Goal: Check status: Check status

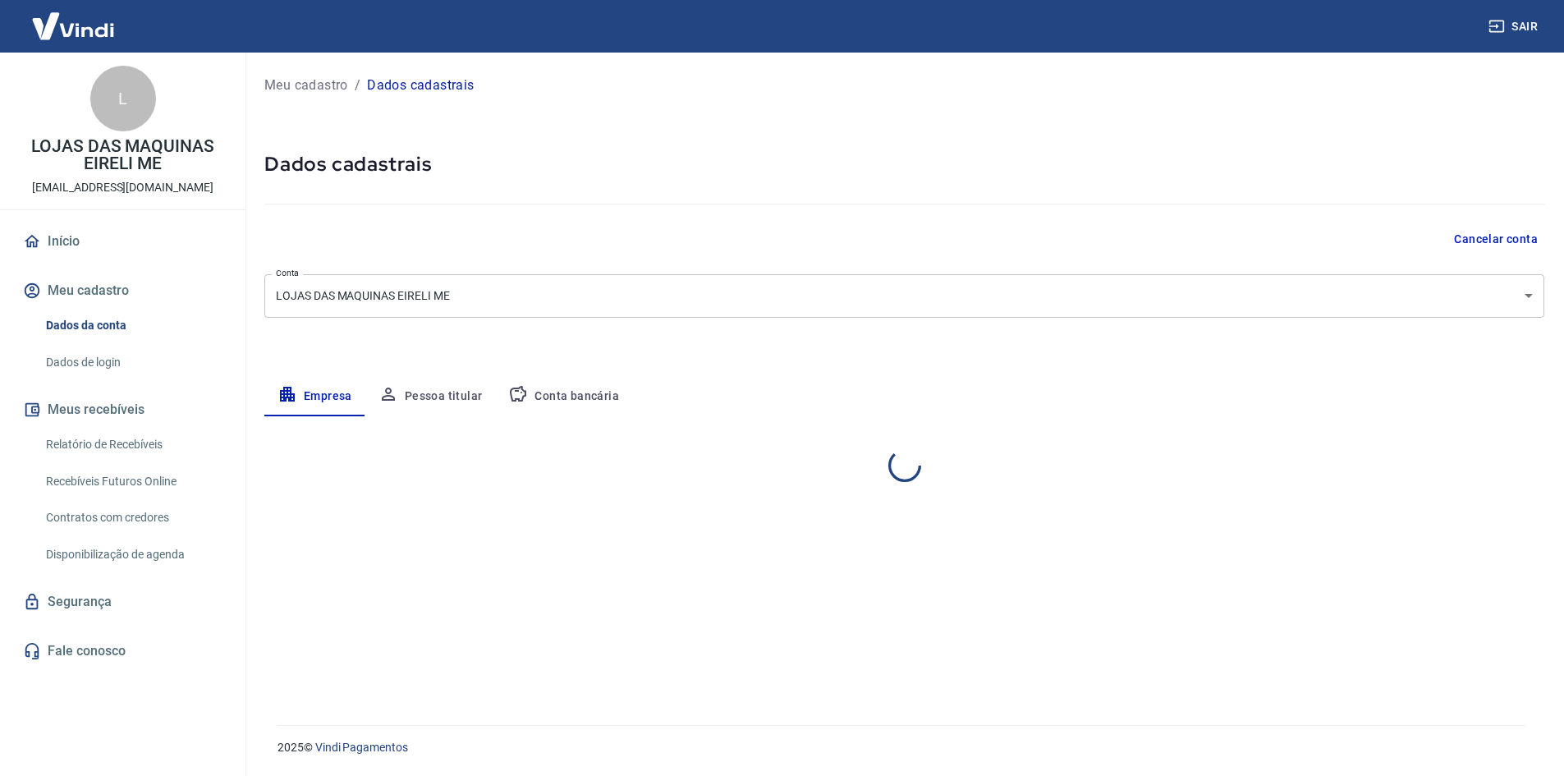
select select "RJ"
select select "business"
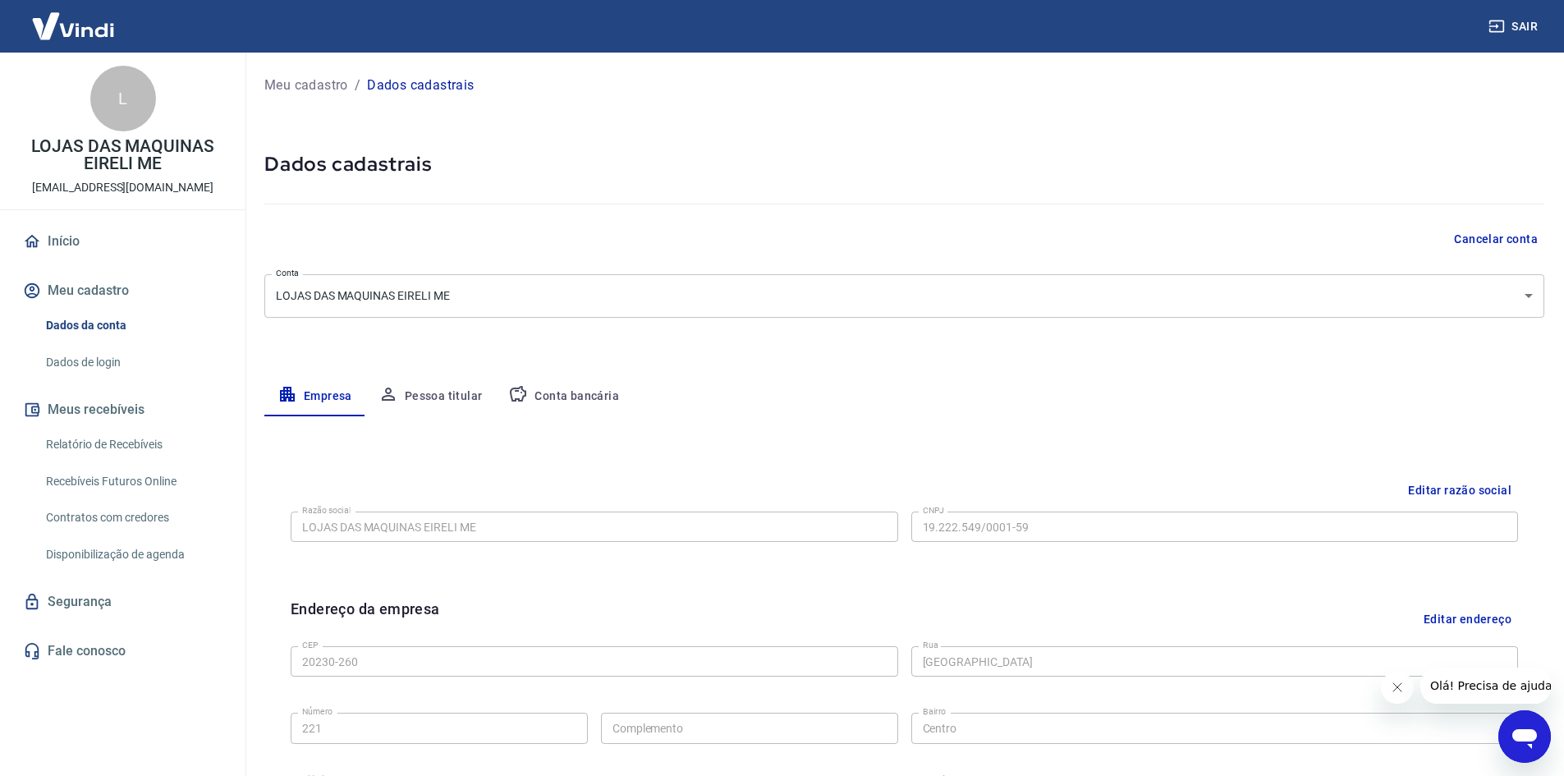
click at [140, 443] on link "Relatório de Recebíveis" at bounding box center [132, 445] width 186 height 34
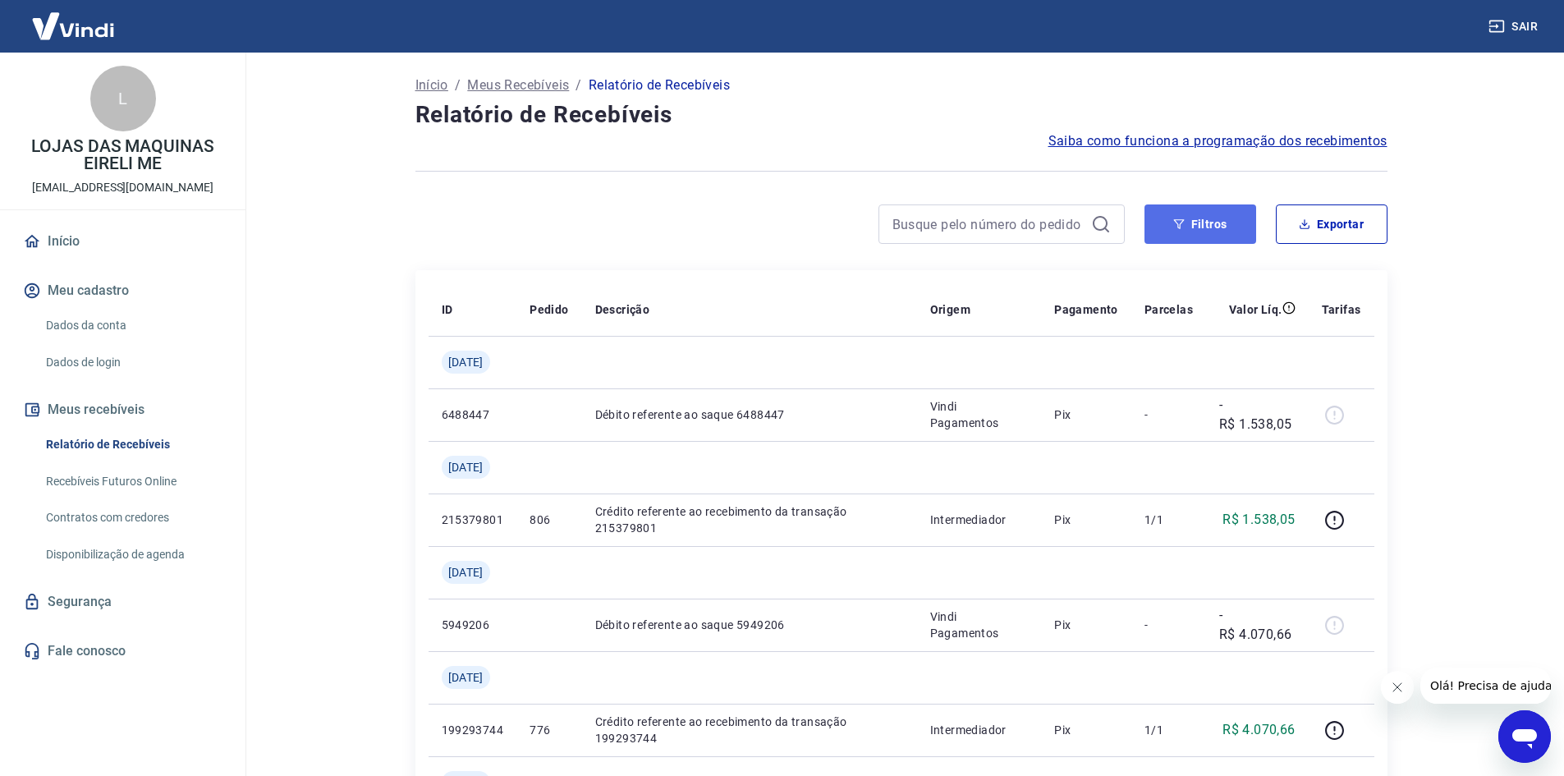
click at [1180, 236] on button "Filtros" at bounding box center [1201, 223] width 112 height 39
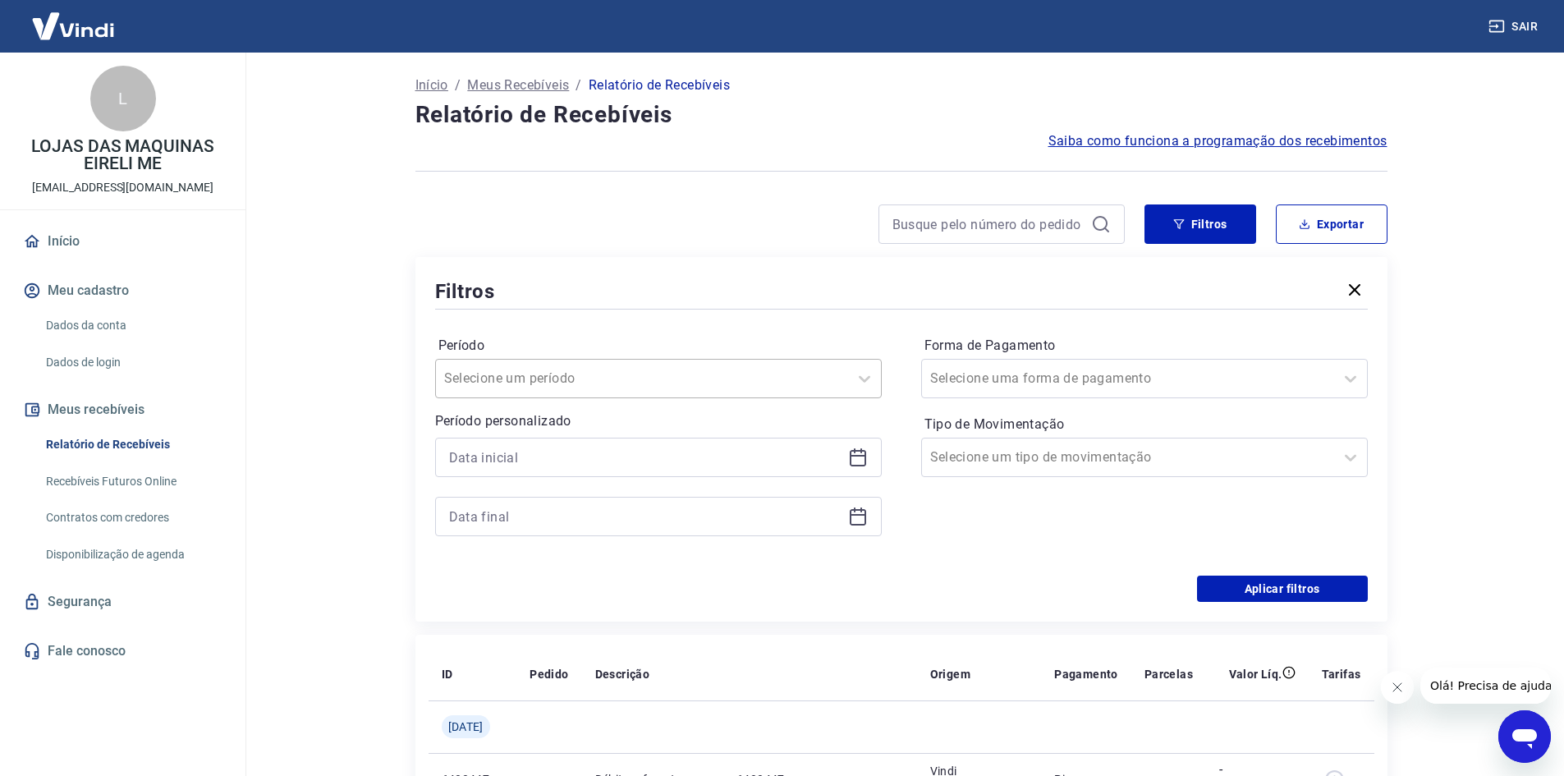
click at [845, 397] on div "Selecione um período" at bounding box center [658, 378] width 447 height 39
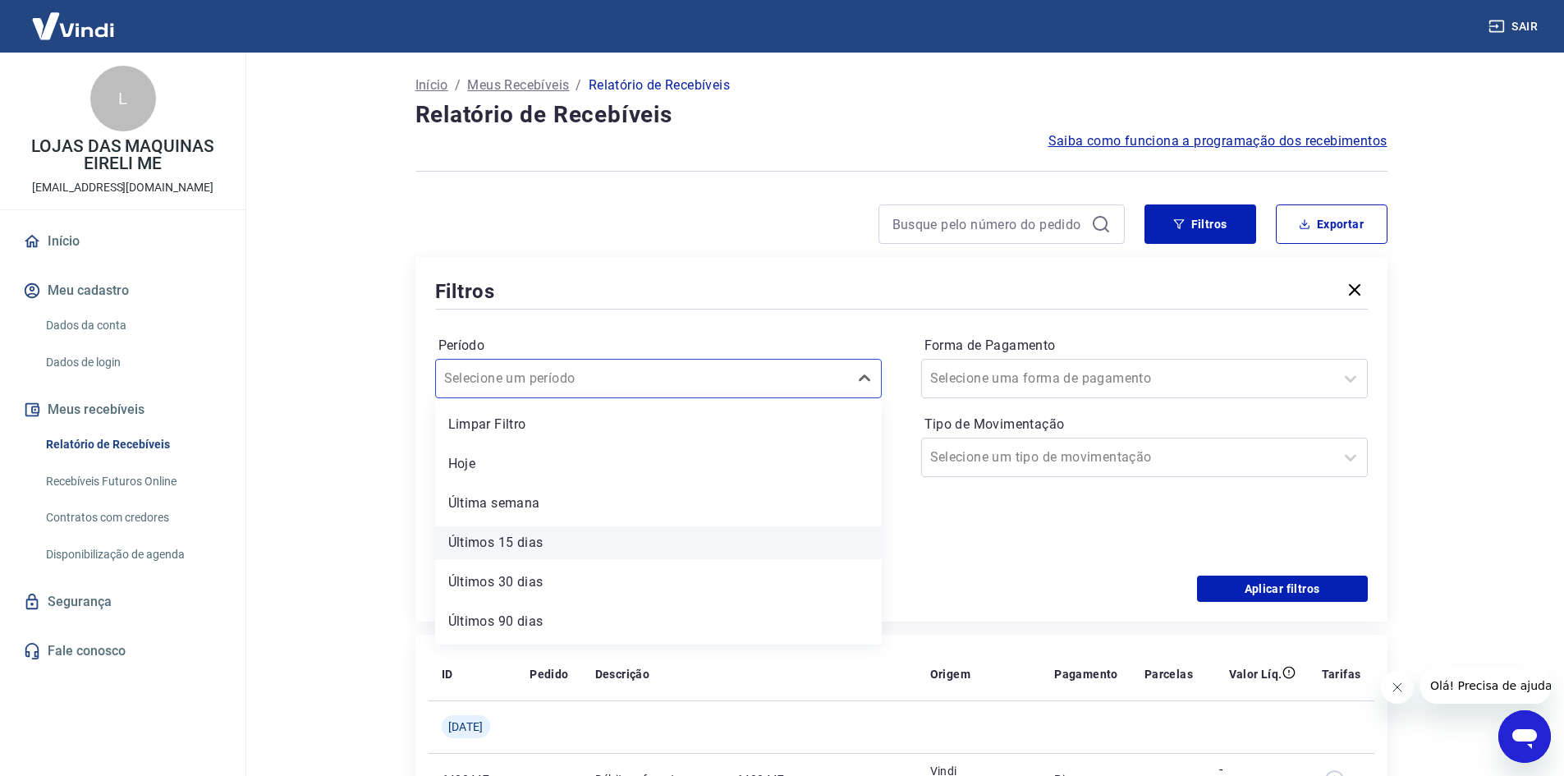
scroll to position [36, 0]
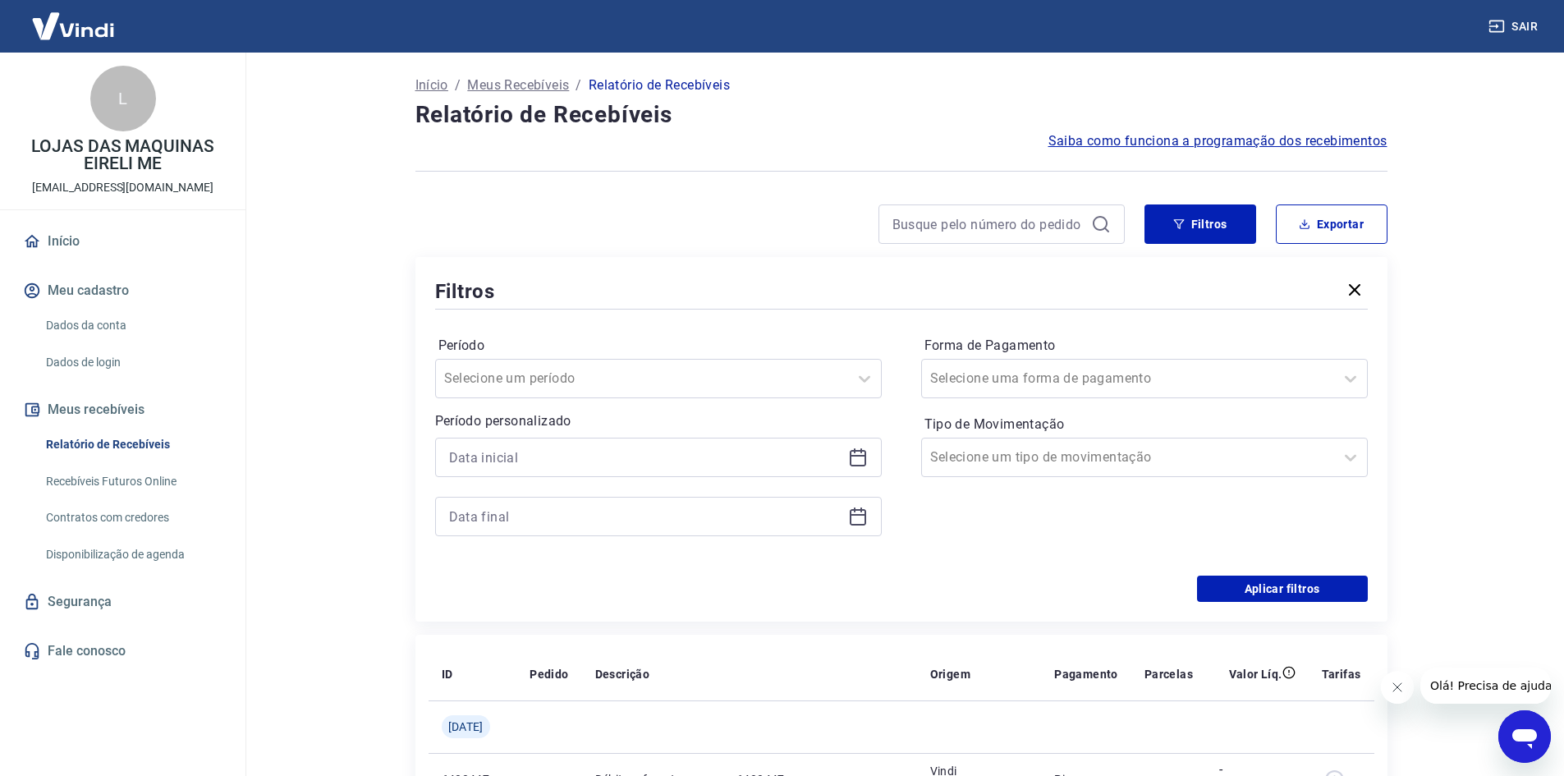
click at [650, 293] on div "Filtros" at bounding box center [901, 291] width 933 height 29
click at [574, 467] on input at bounding box center [645, 457] width 392 height 25
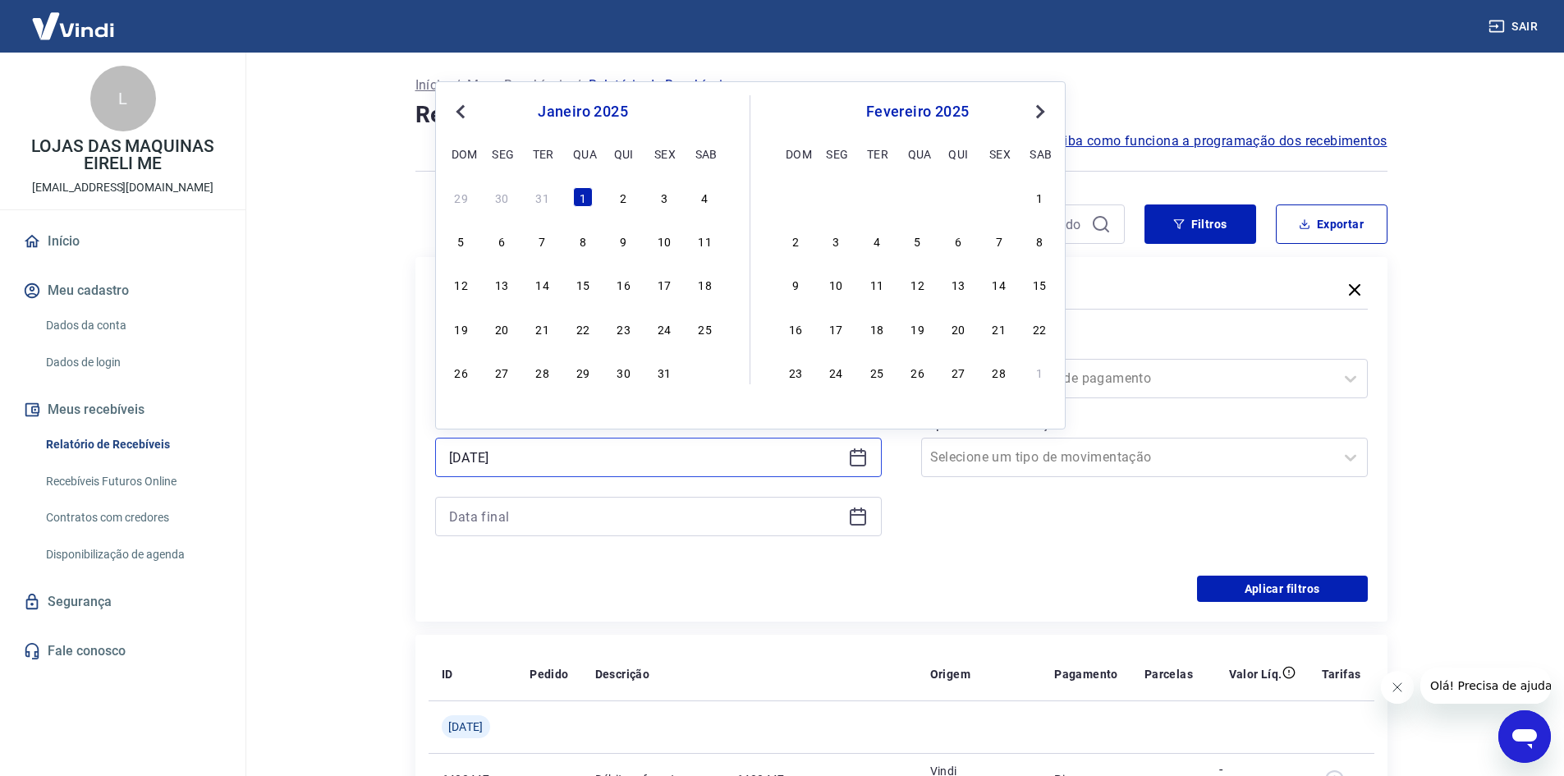
type input "[DATE]"
click at [544, 530] on div at bounding box center [658, 516] width 447 height 39
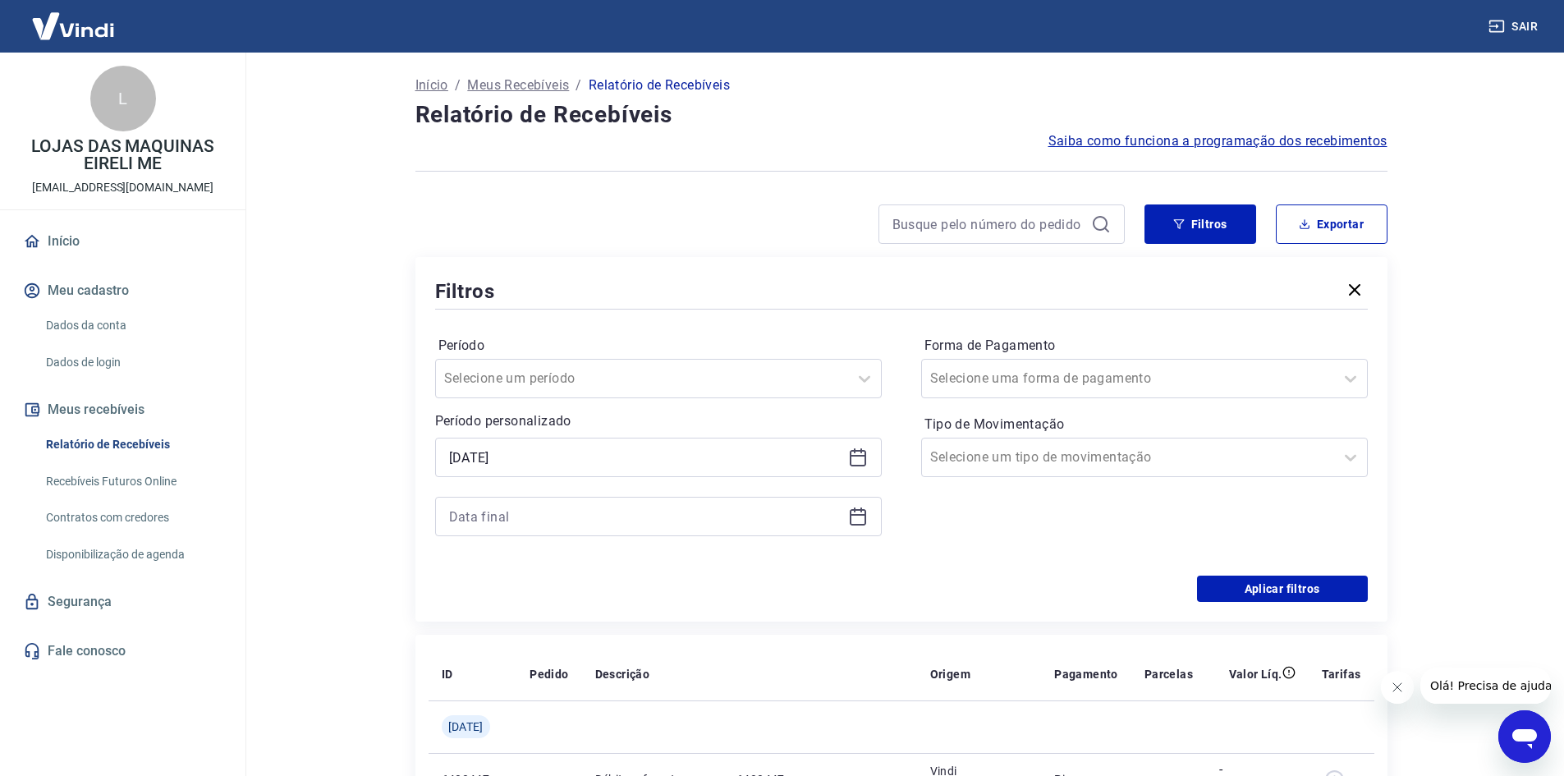
click at [856, 521] on icon at bounding box center [858, 517] width 20 height 20
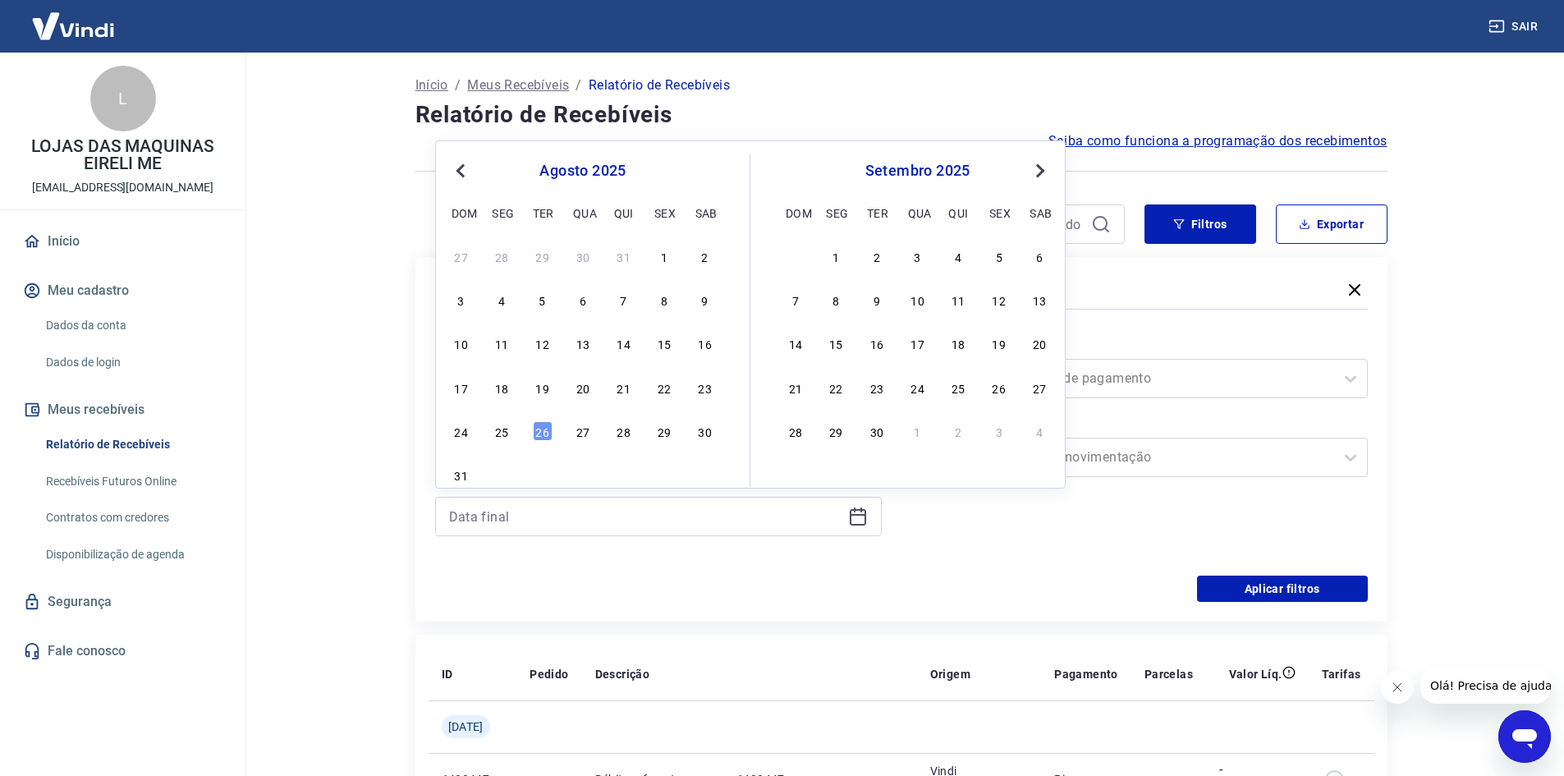
click at [534, 442] on div "24 25 26 27 28 29 30" at bounding box center [583, 431] width 268 height 24
click at [541, 429] on div "26" at bounding box center [543, 431] width 20 height 20
type input "[DATE]"
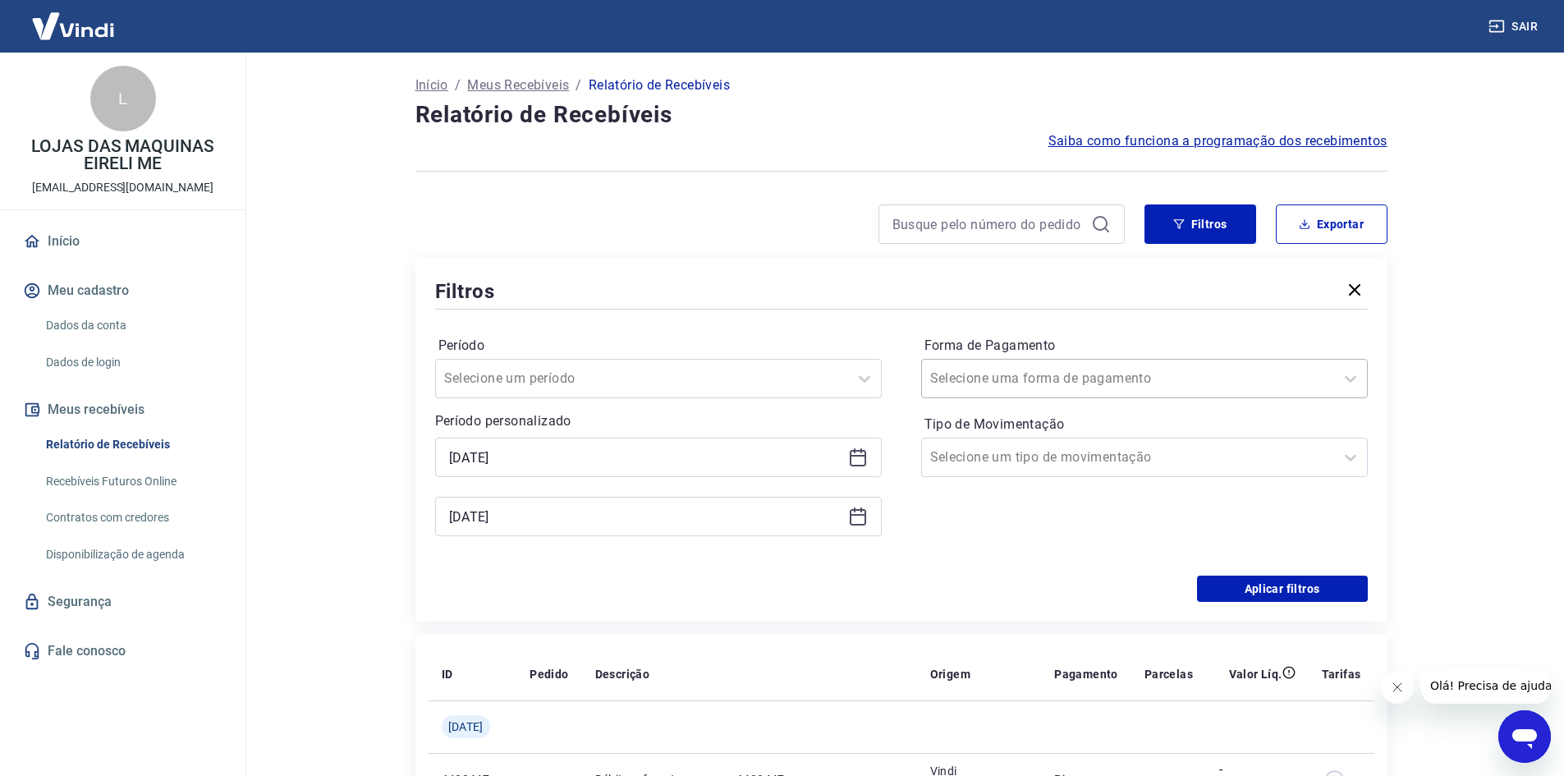
click at [1094, 378] on div at bounding box center [1128, 378] width 396 height 23
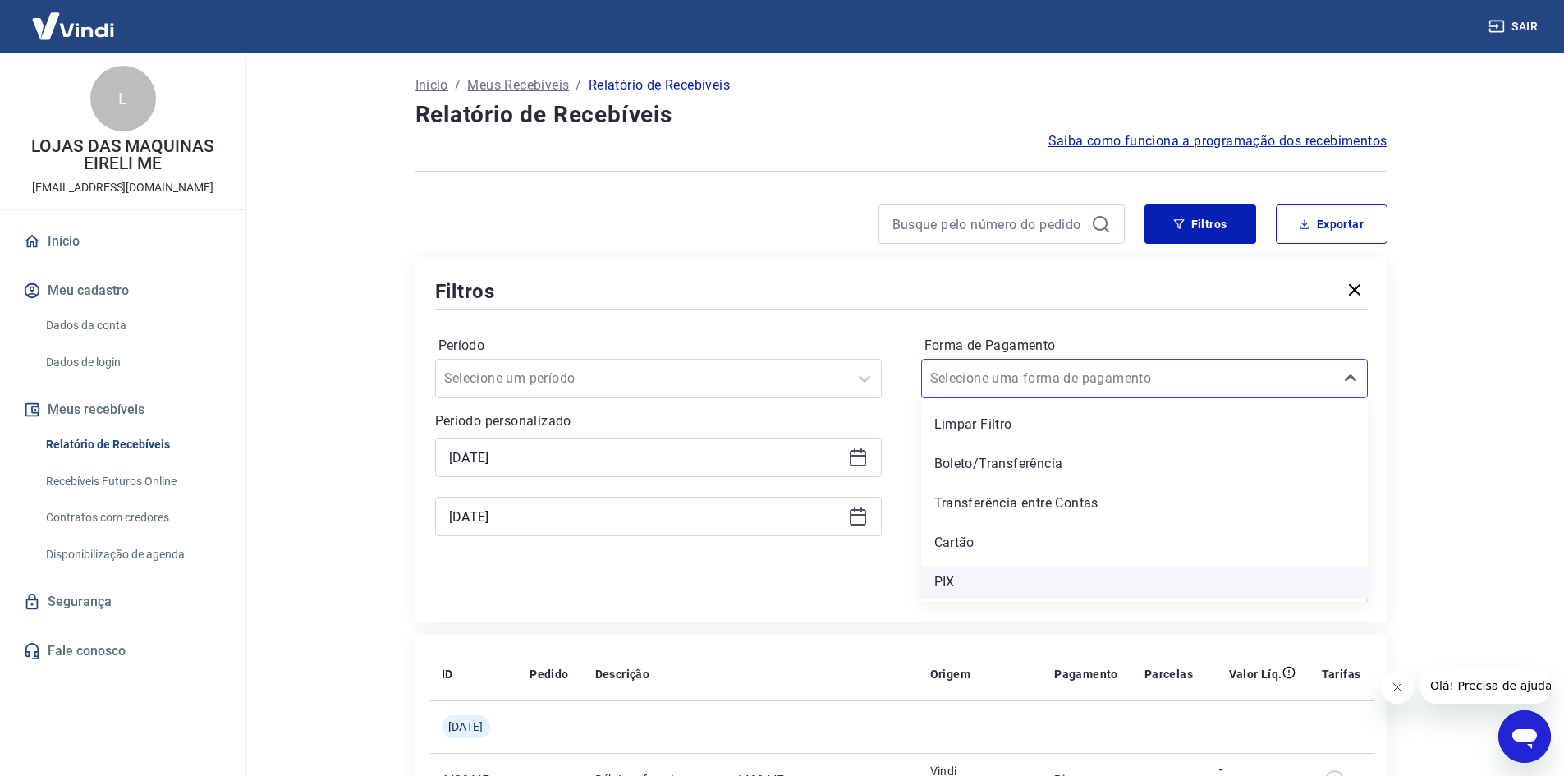
click at [943, 580] on div "PIX" at bounding box center [1144, 582] width 447 height 33
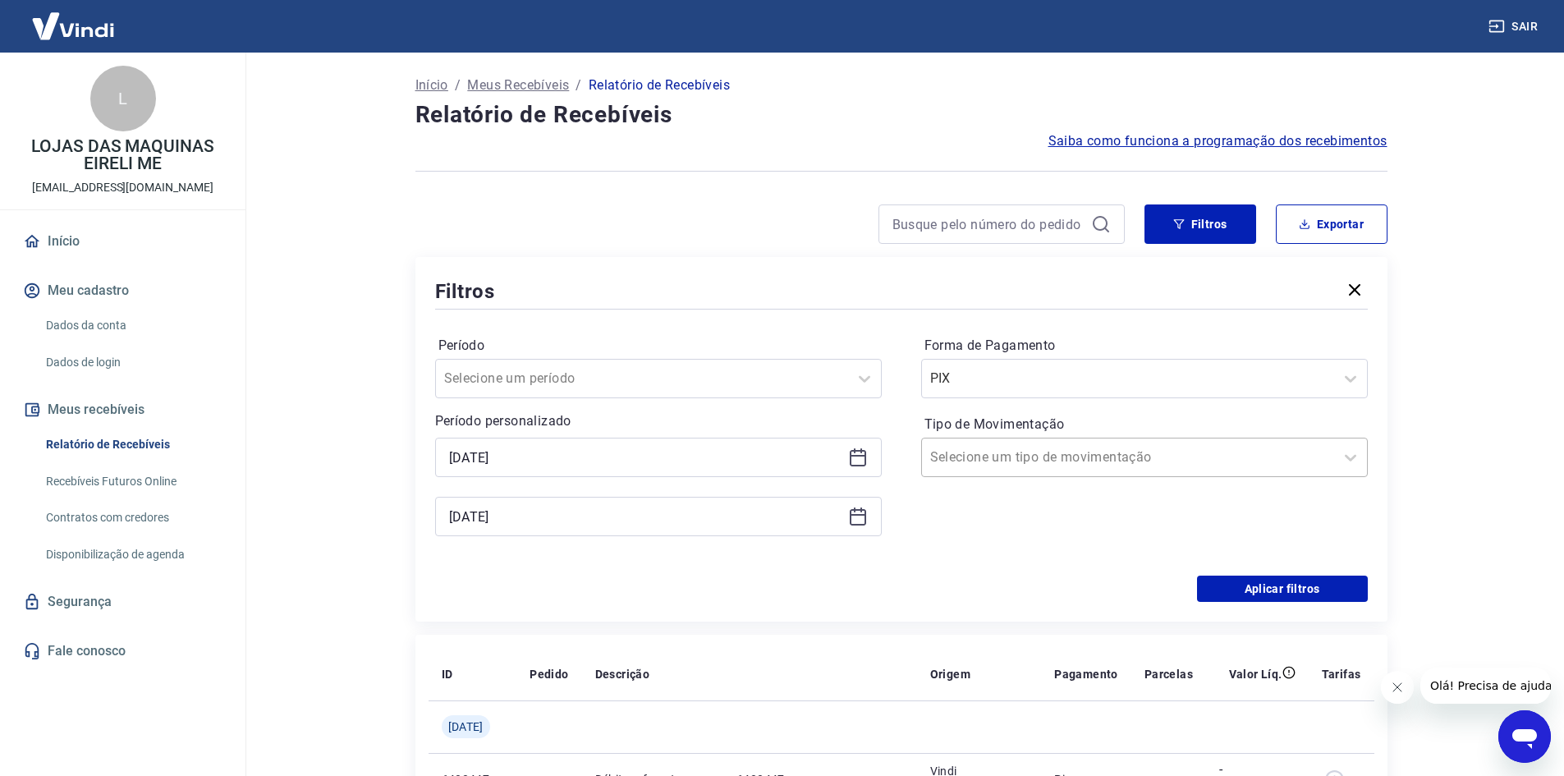
click at [975, 449] on input "Tipo de Movimentação" at bounding box center [1013, 457] width 166 height 20
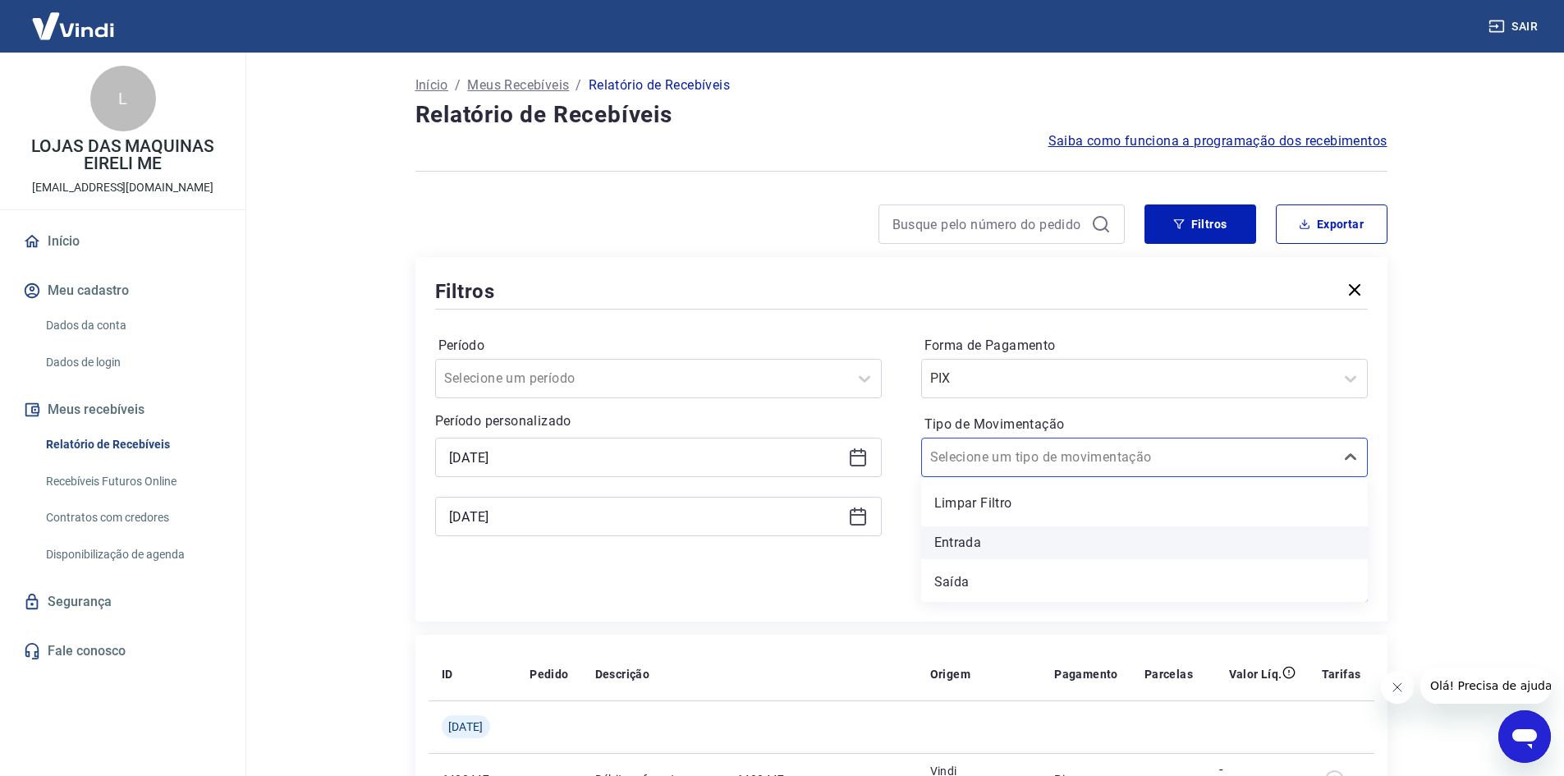
click at [992, 539] on div "Entrada" at bounding box center [1144, 542] width 447 height 33
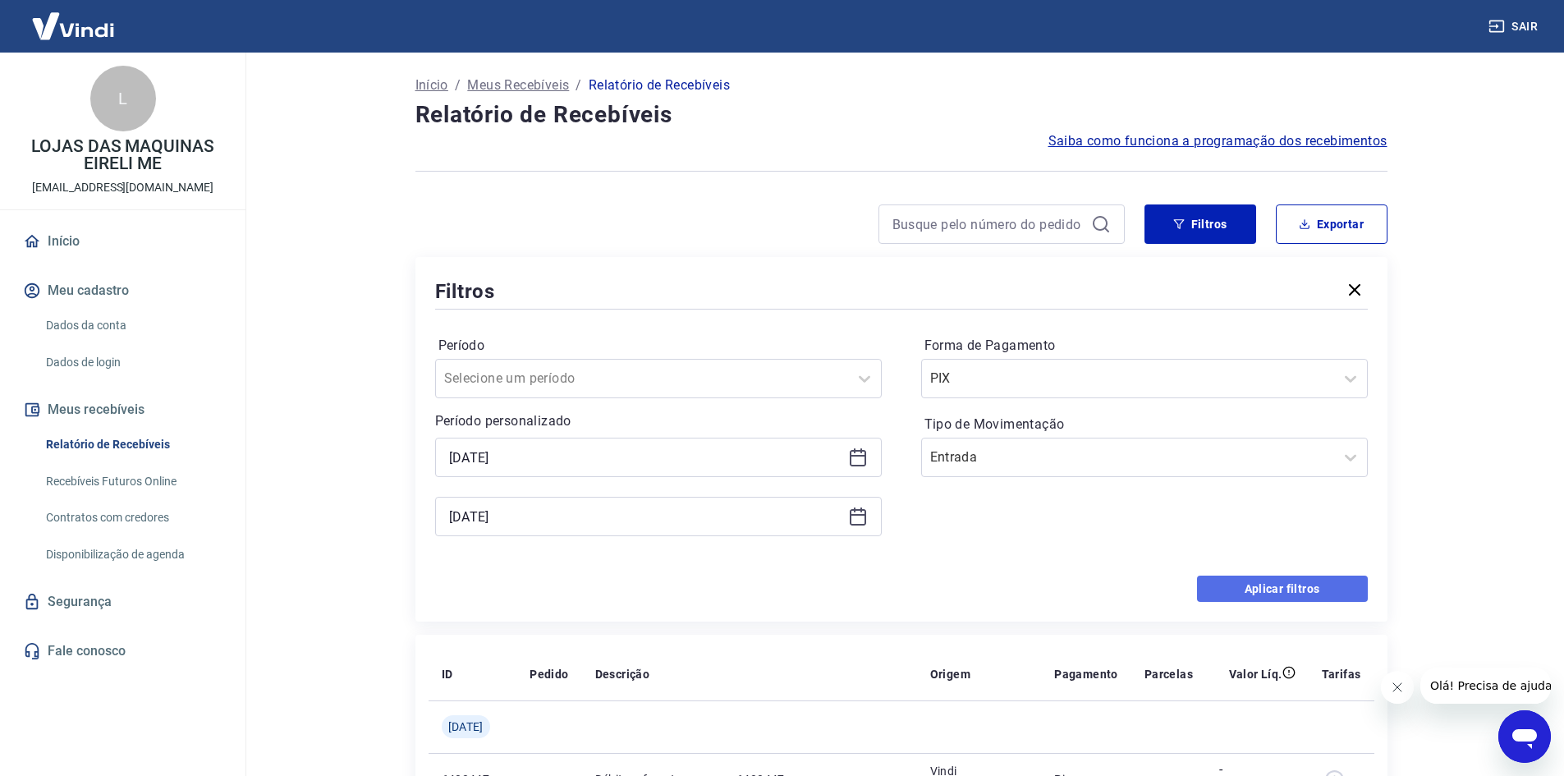
click at [1255, 576] on button "Aplicar filtros" at bounding box center [1282, 589] width 171 height 26
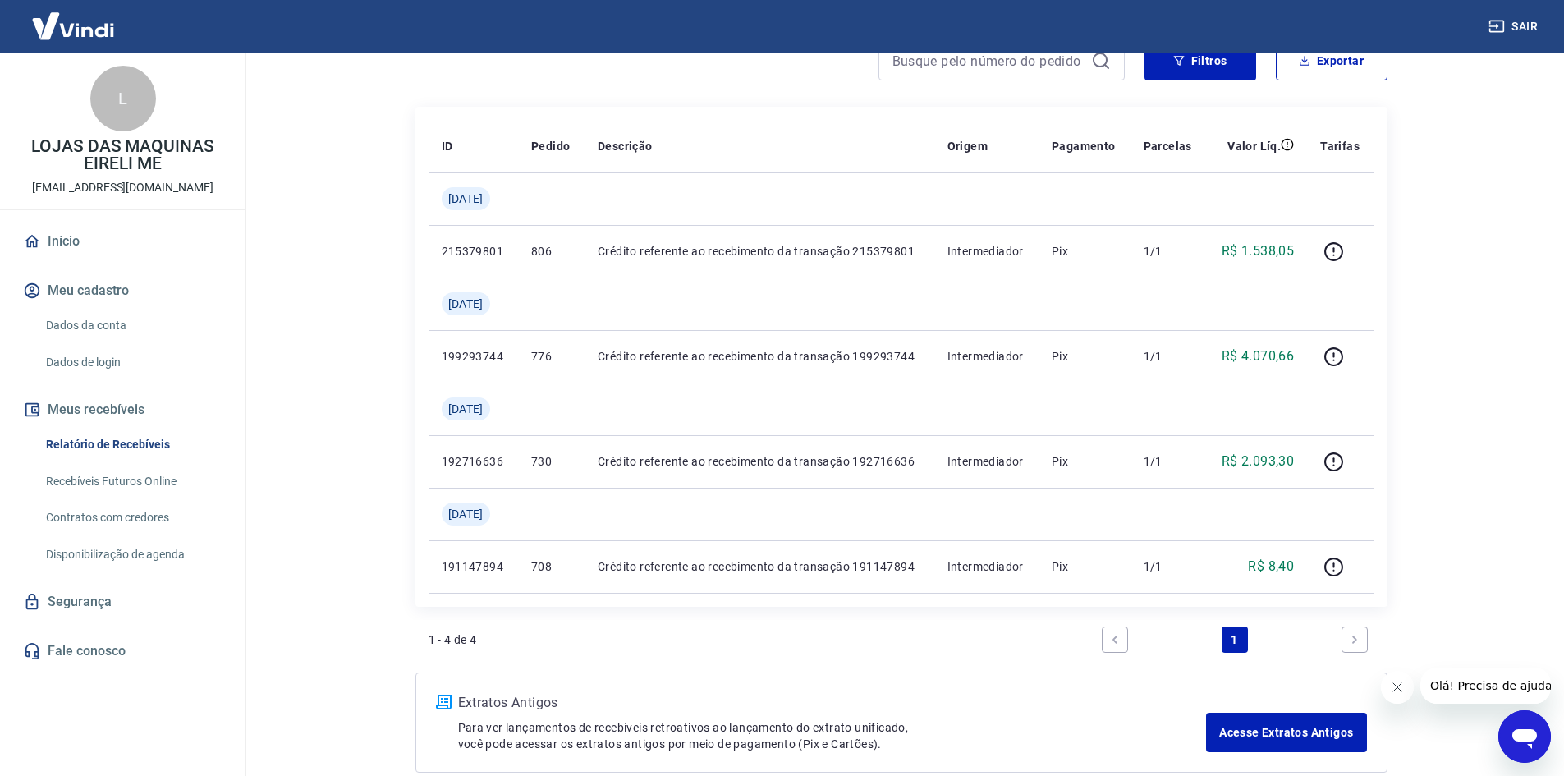
scroll to position [164, 0]
